Goal: Information Seeking & Learning: Stay updated

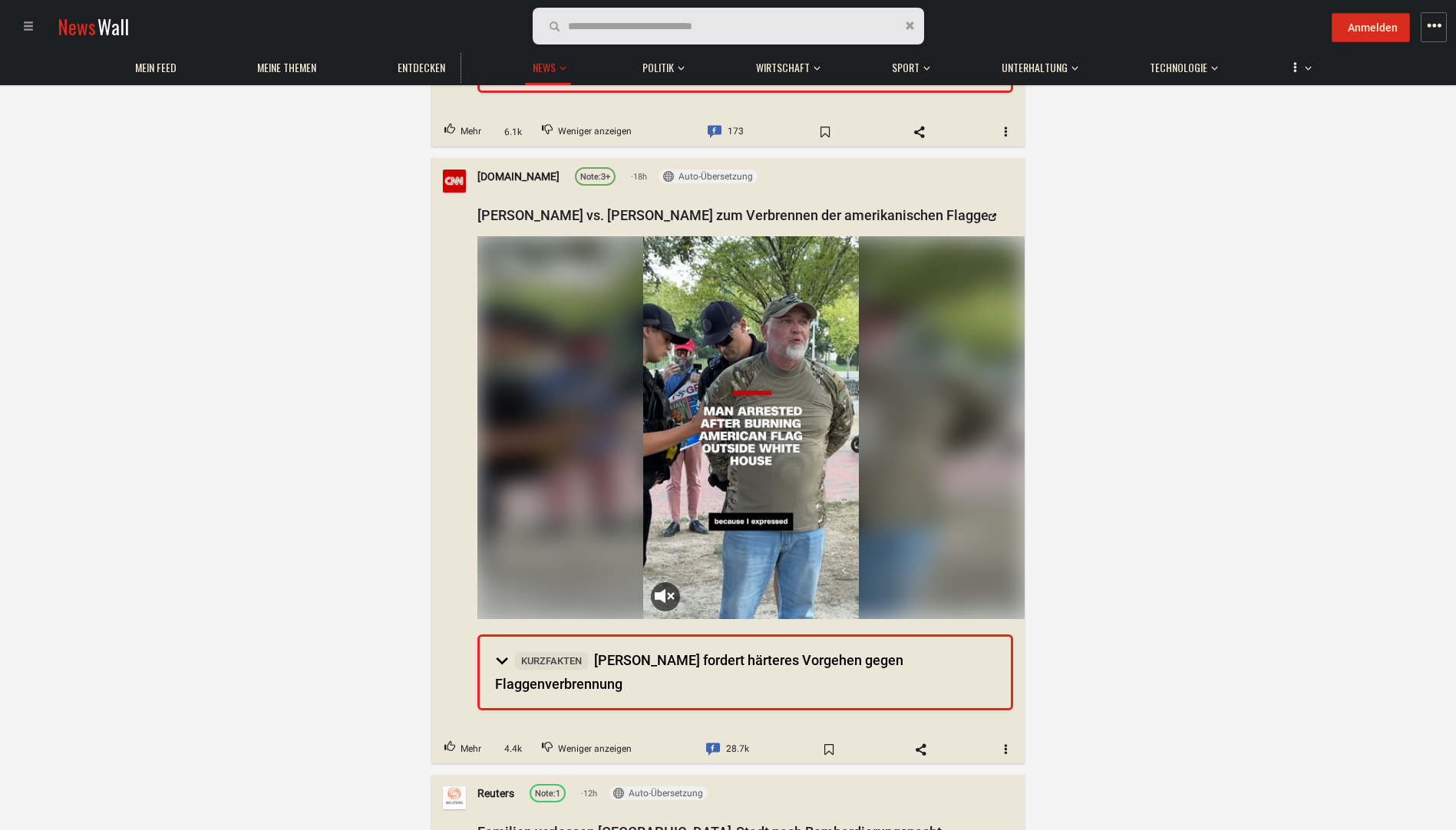
scroll to position [1304, 0]
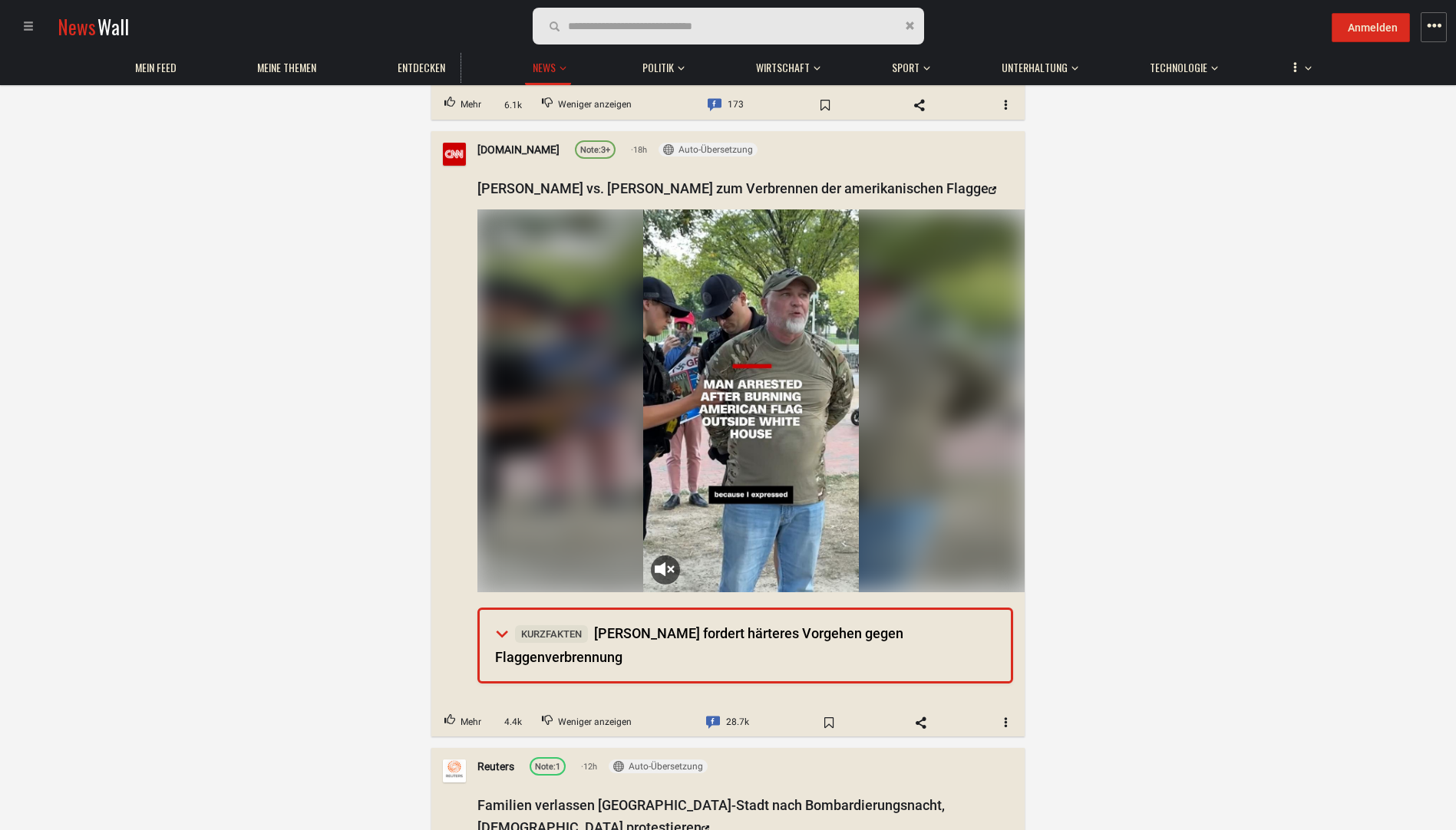
click at [492, 633] on summary "Kurzfakten [PERSON_NAME] fordert härteres Vorgehen gegen Flaggenverbrennung" at bounding box center [745, 645] width 531 height 71
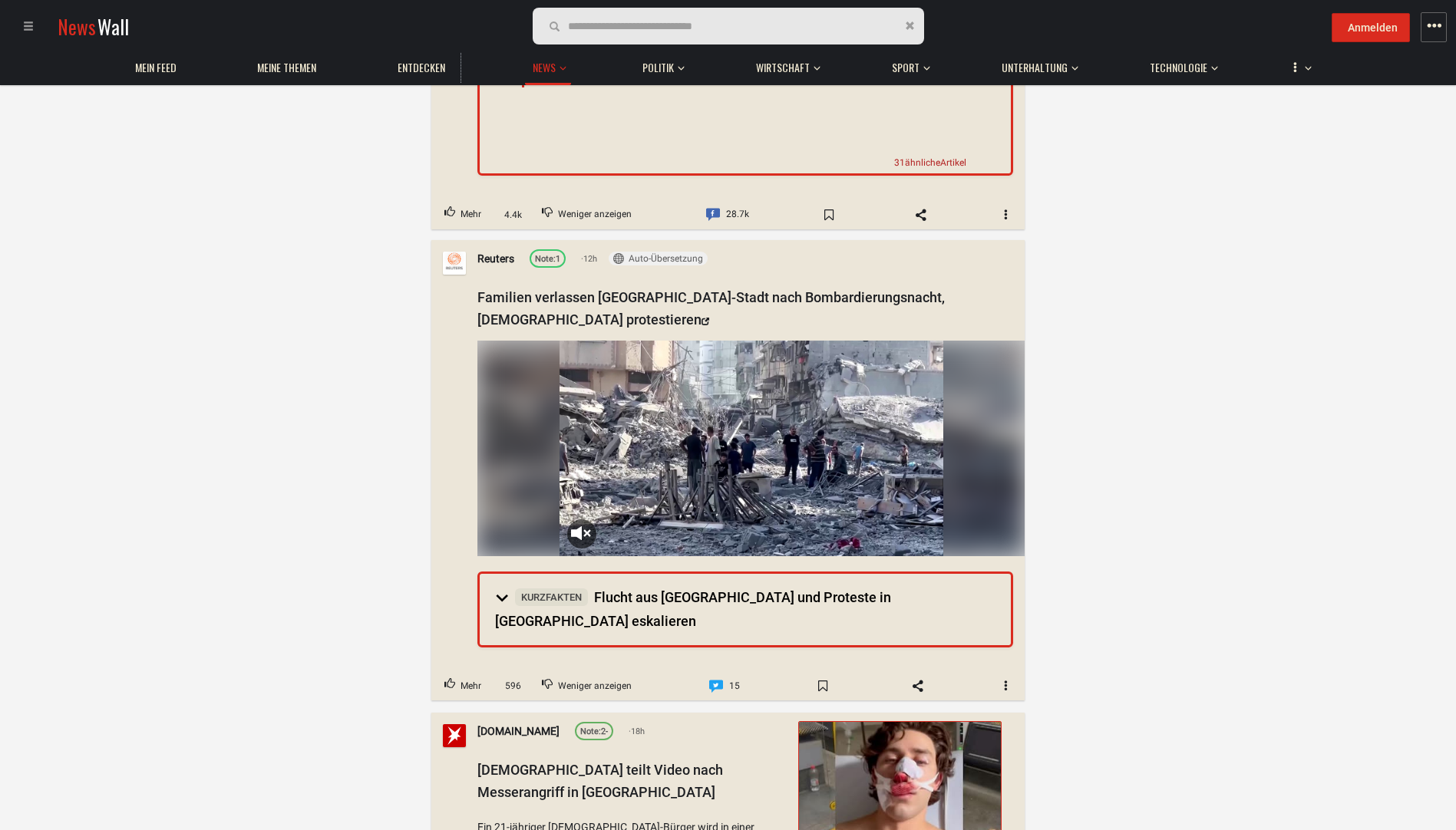
scroll to position [2379, 0]
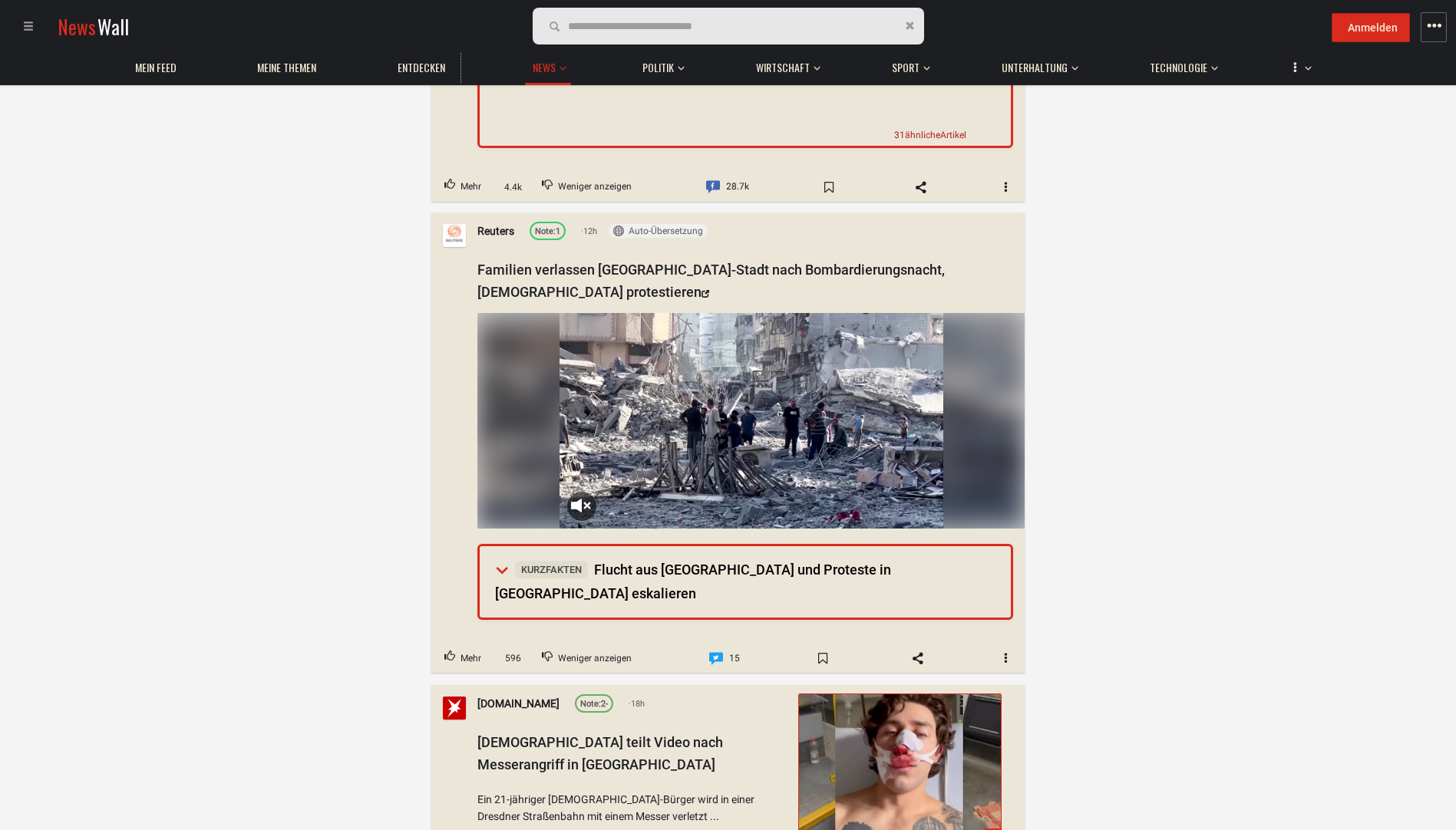
click at [495, 546] on summary "Kurzfakten Flucht aus [GEOGRAPHIC_DATA] und Proteste in [GEOGRAPHIC_DATA] eskal…" at bounding box center [745, 581] width 531 height 71
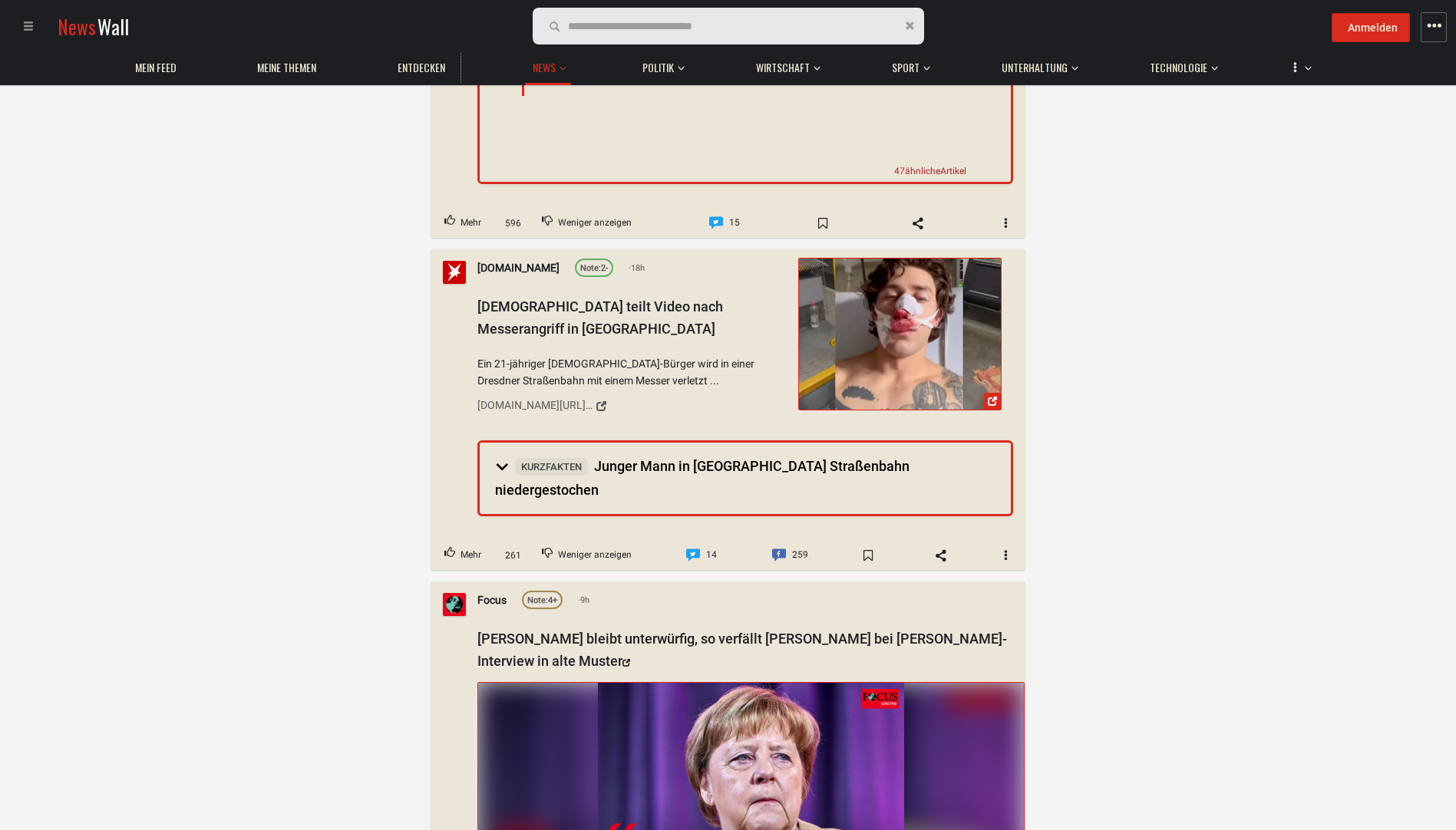
scroll to position [3375, 0]
click at [633, 457] on span "Kurzfakten Junger Mann in [GEOGRAPHIC_DATA] Straßenbahn niedergestochen" at bounding box center [702, 477] width 415 height 40
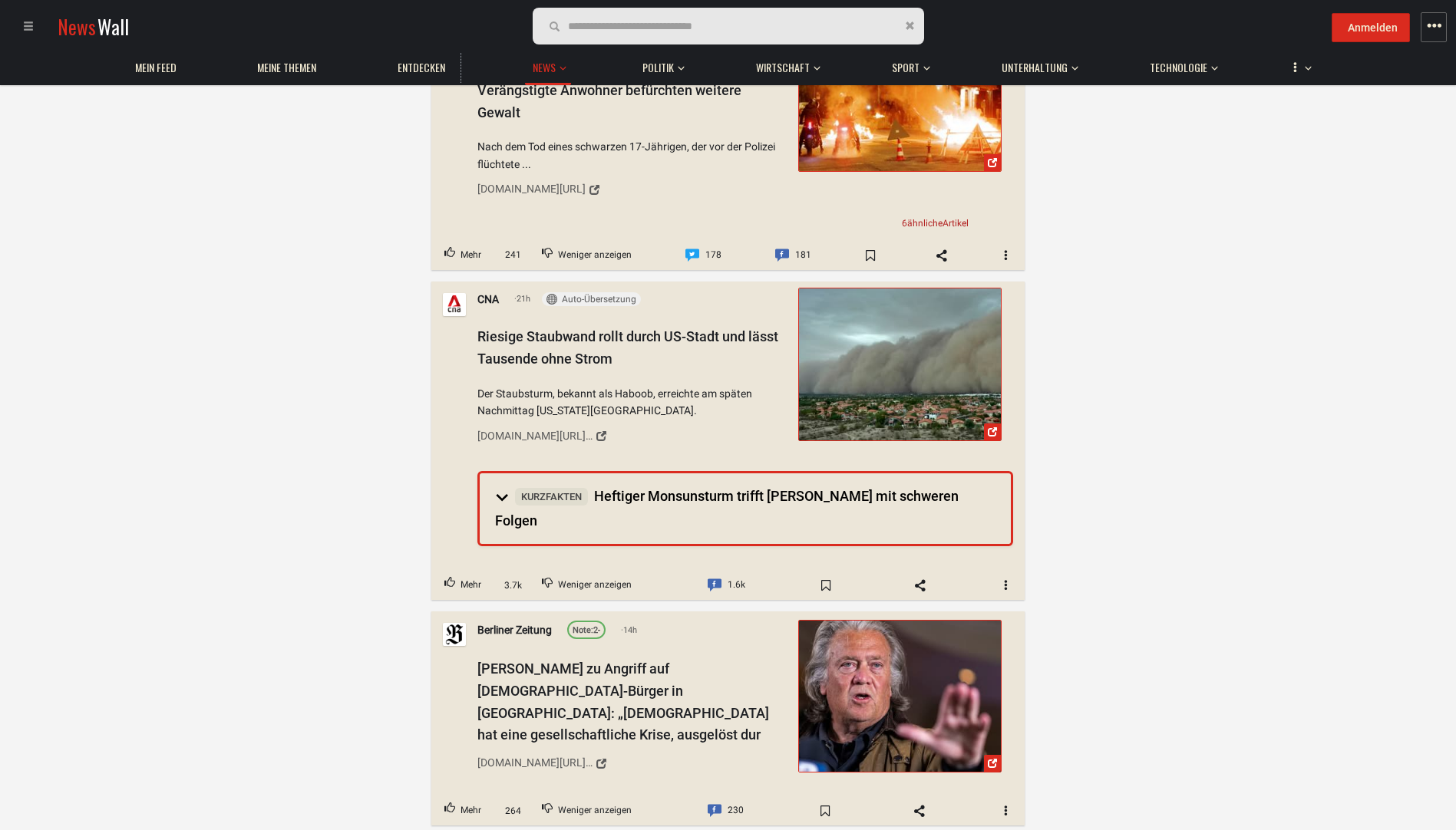
scroll to position [5447, 0]
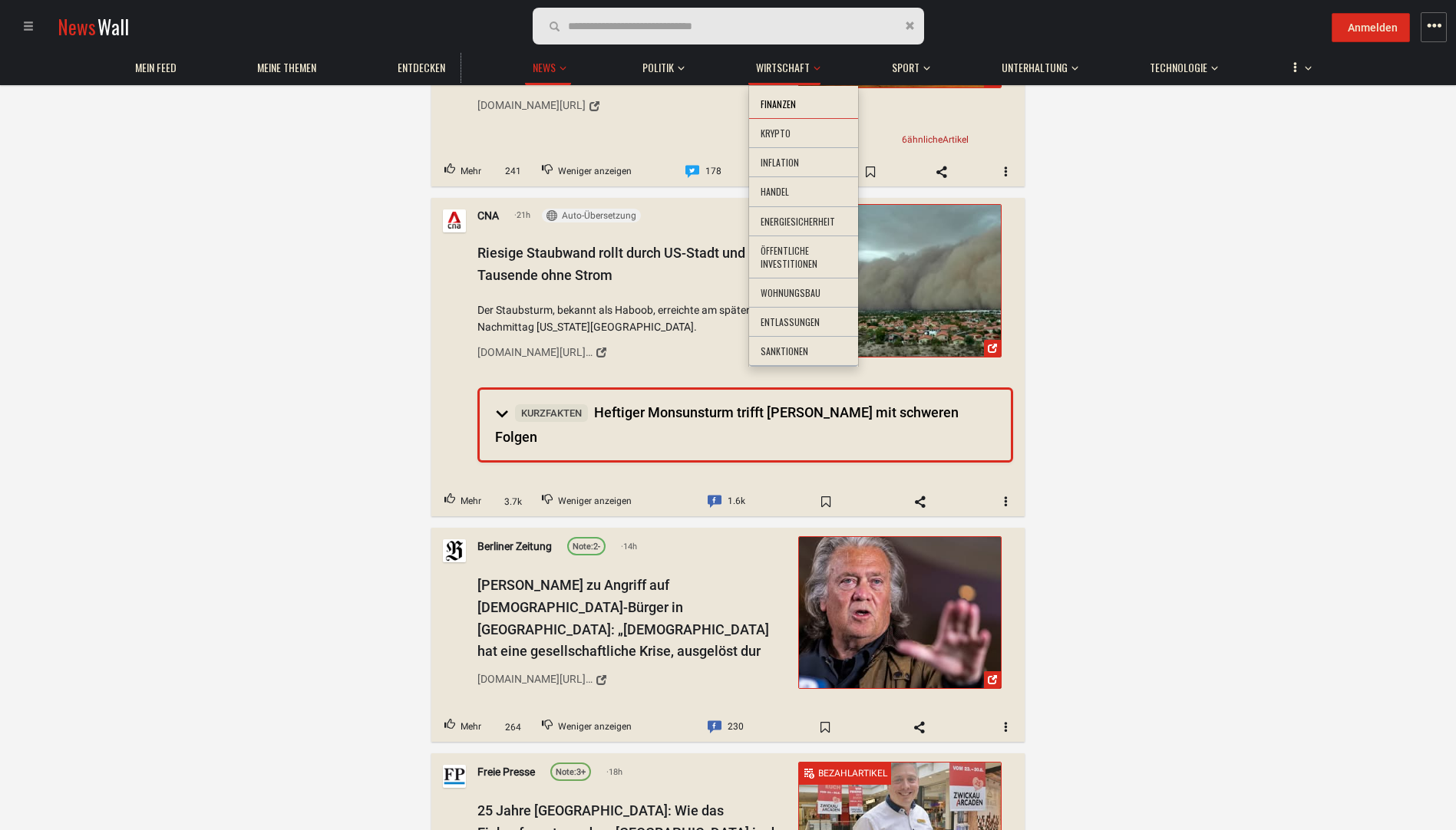
click at [781, 99] on li "Finanzen" at bounding box center [804, 105] width 109 height 30
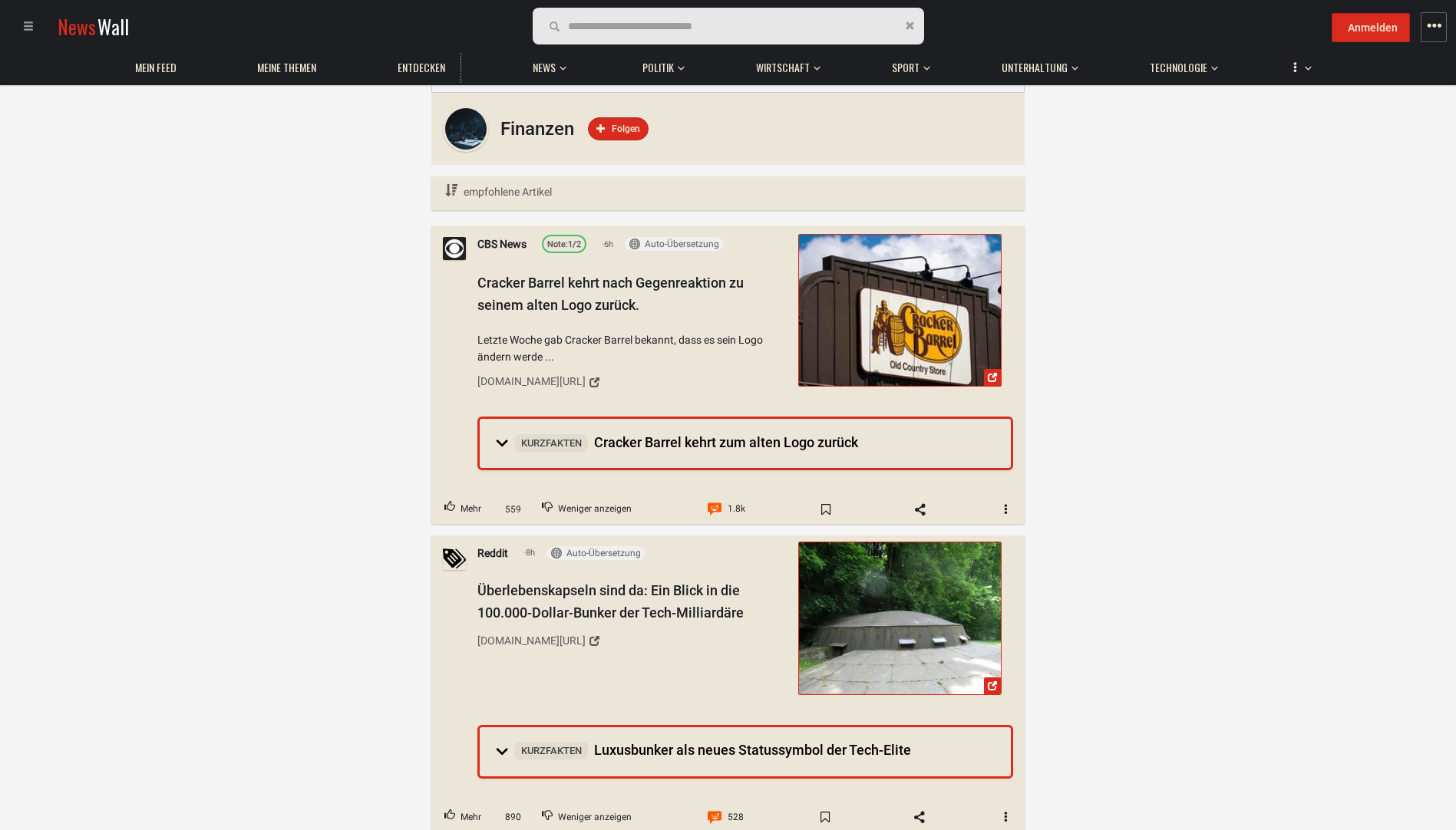
scroll to position [77, 0]
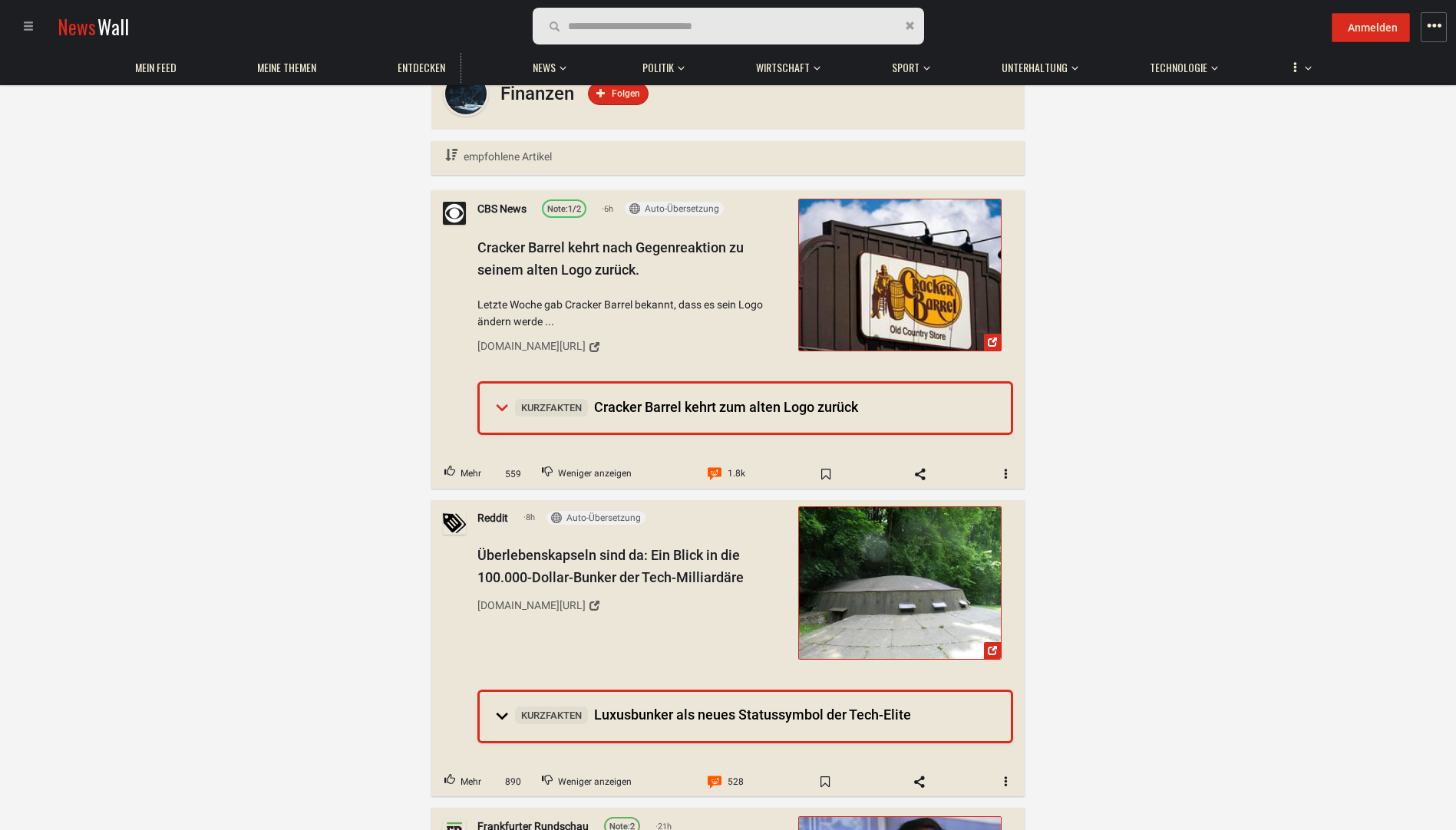
click at [590, 403] on span "Kurzfakten Cracker Barrel kehrt zum alten Logo zurück" at bounding box center [686, 407] width 343 height 17
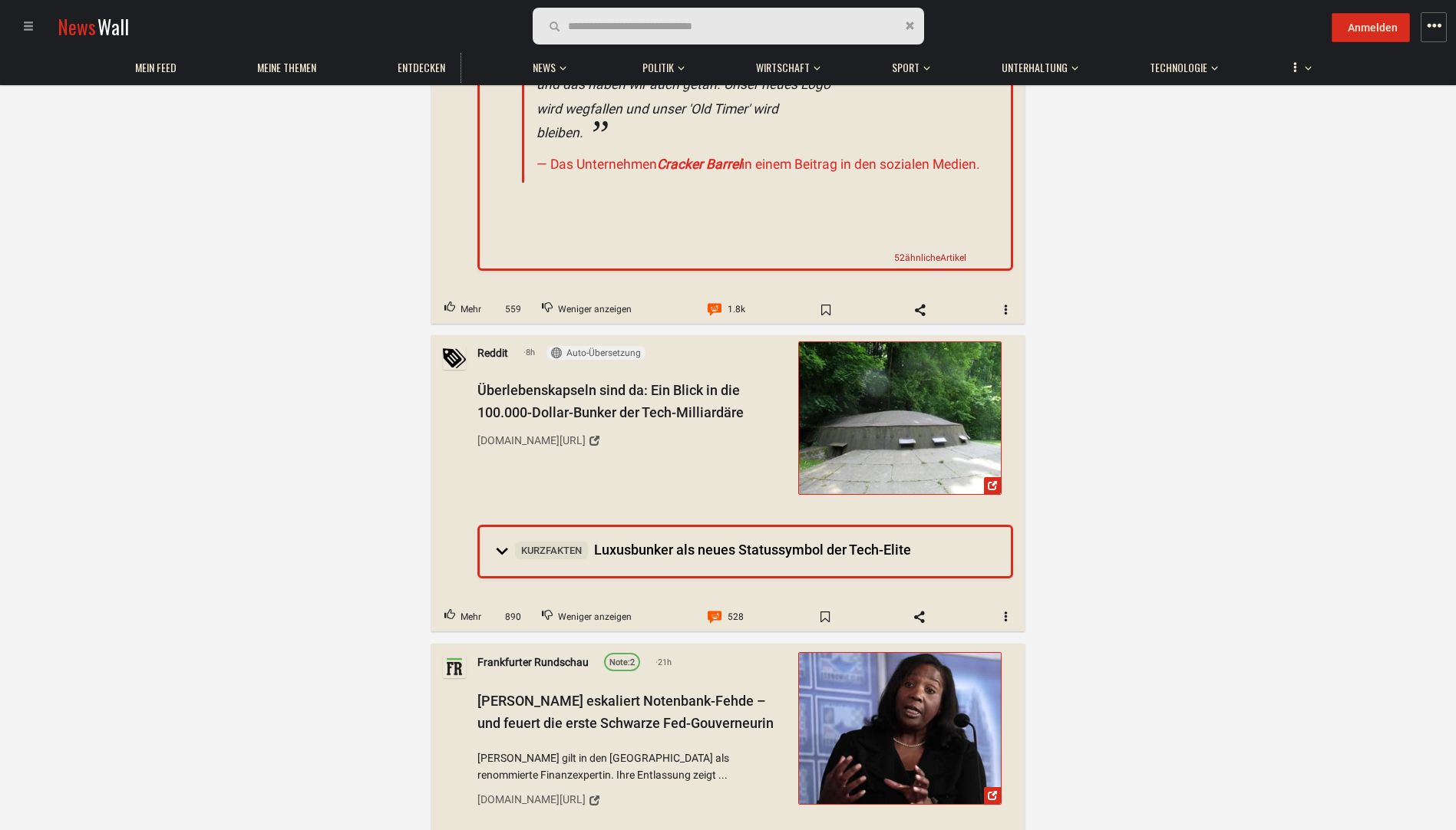
scroll to position [844, 0]
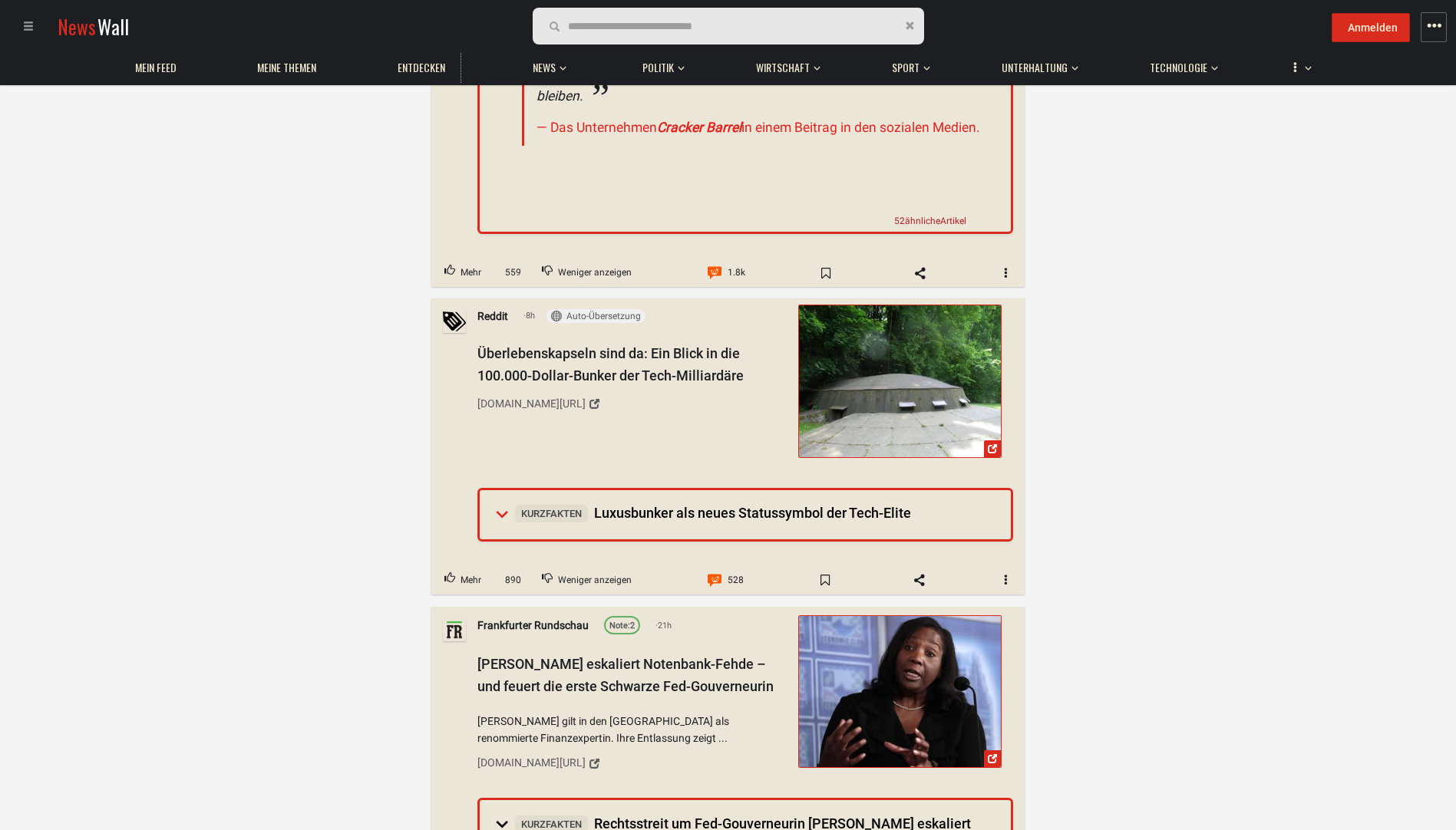
click at [664, 524] on summary "Kurzfakten Luxusbunker als neues Statussymbol der Tech-Elite" at bounding box center [745, 515] width 531 height 49
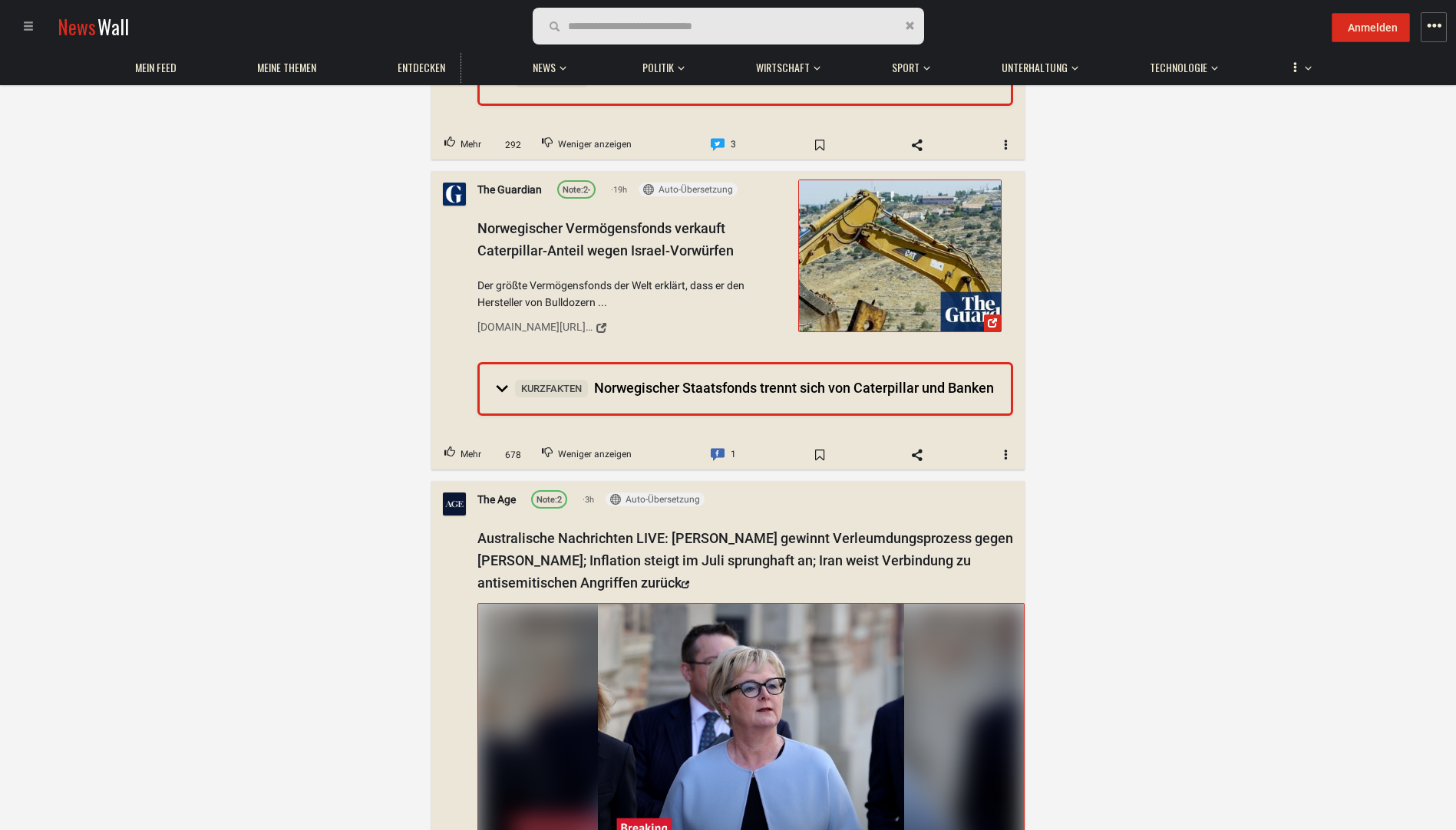
scroll to position [2762, 0]
